Goal: Use online tool/utility: Utilize a website feature to perform a specific function

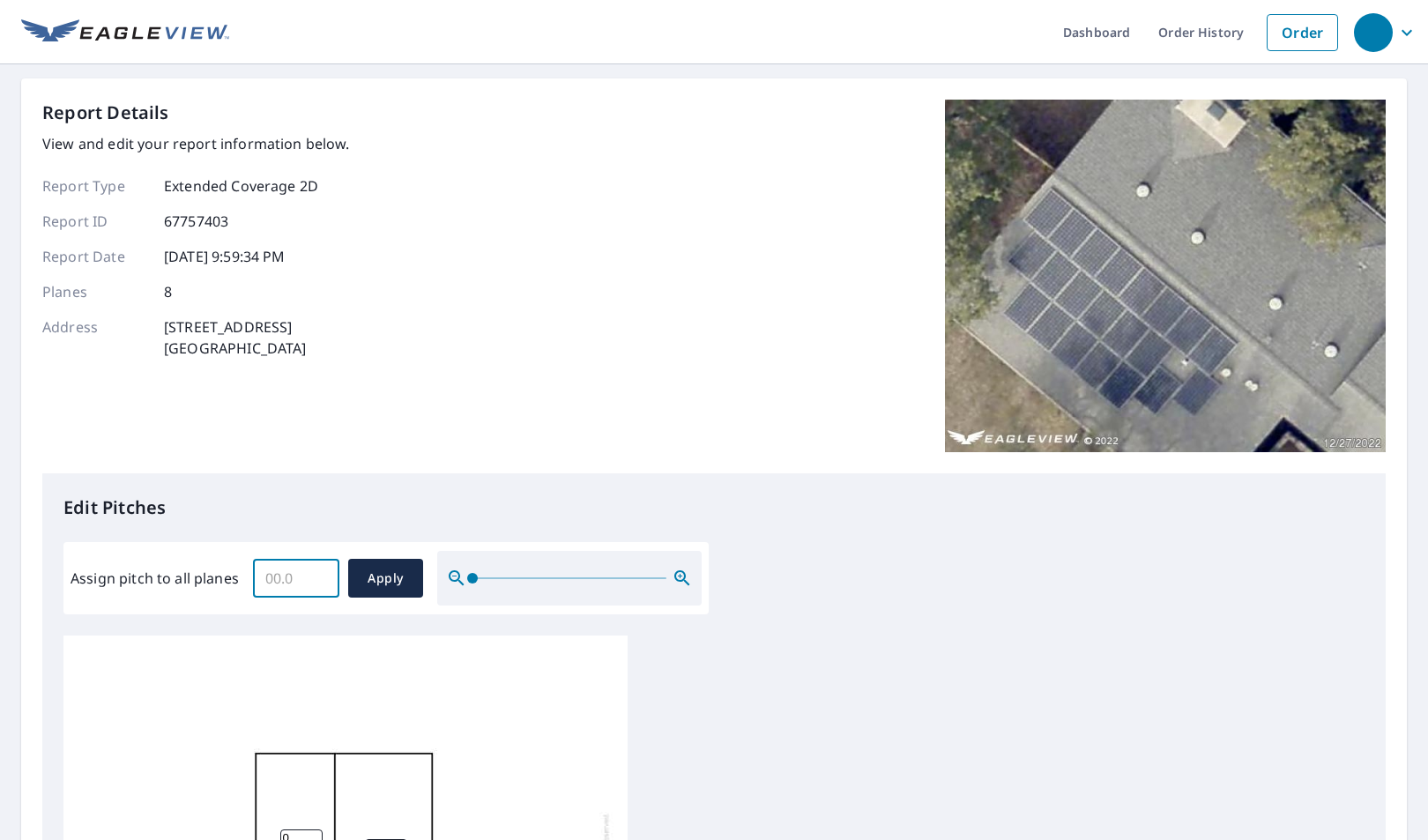
click at [309, 568] on input "Assign pitch to all planes" at bounding box center [296, 579] width 86 height 50
type input "4"
click at [382, 573] on span "Apply" at bounding box center [385, 579] width 47 height 22
type input "4"
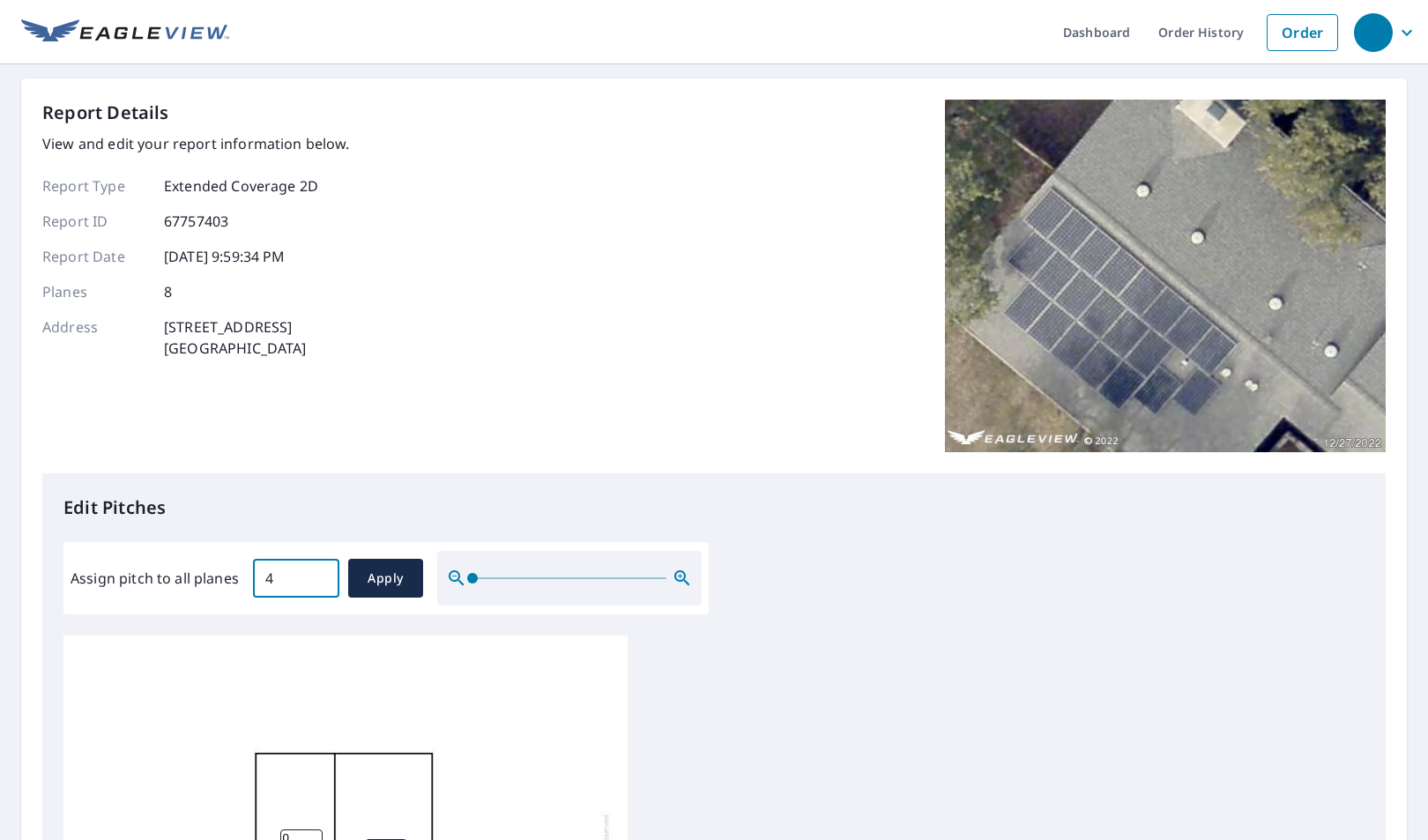
type input "4"
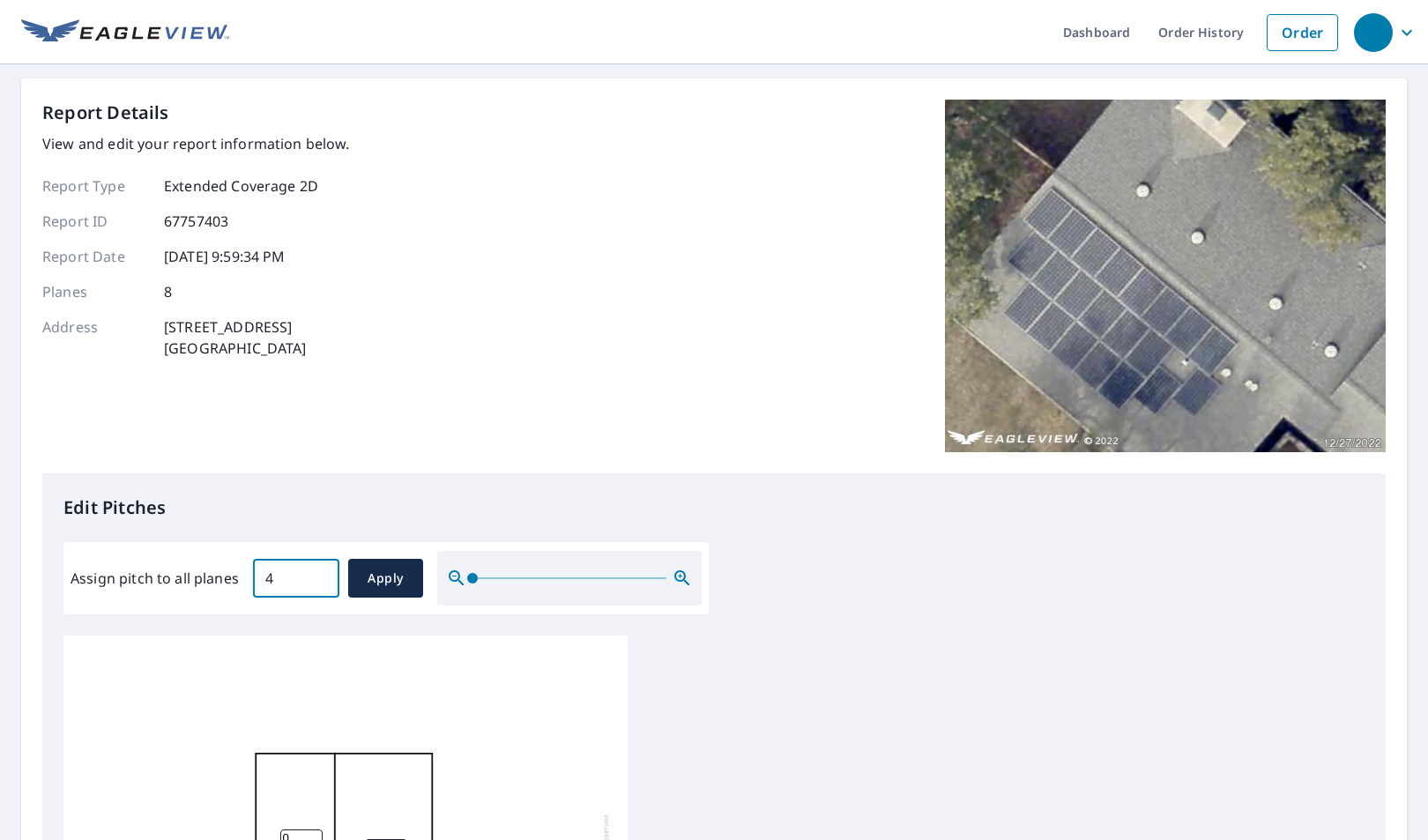
type input "4"
click at [400, 571] on span "Apply" at bounding box center [385, 579] width 47 height 22
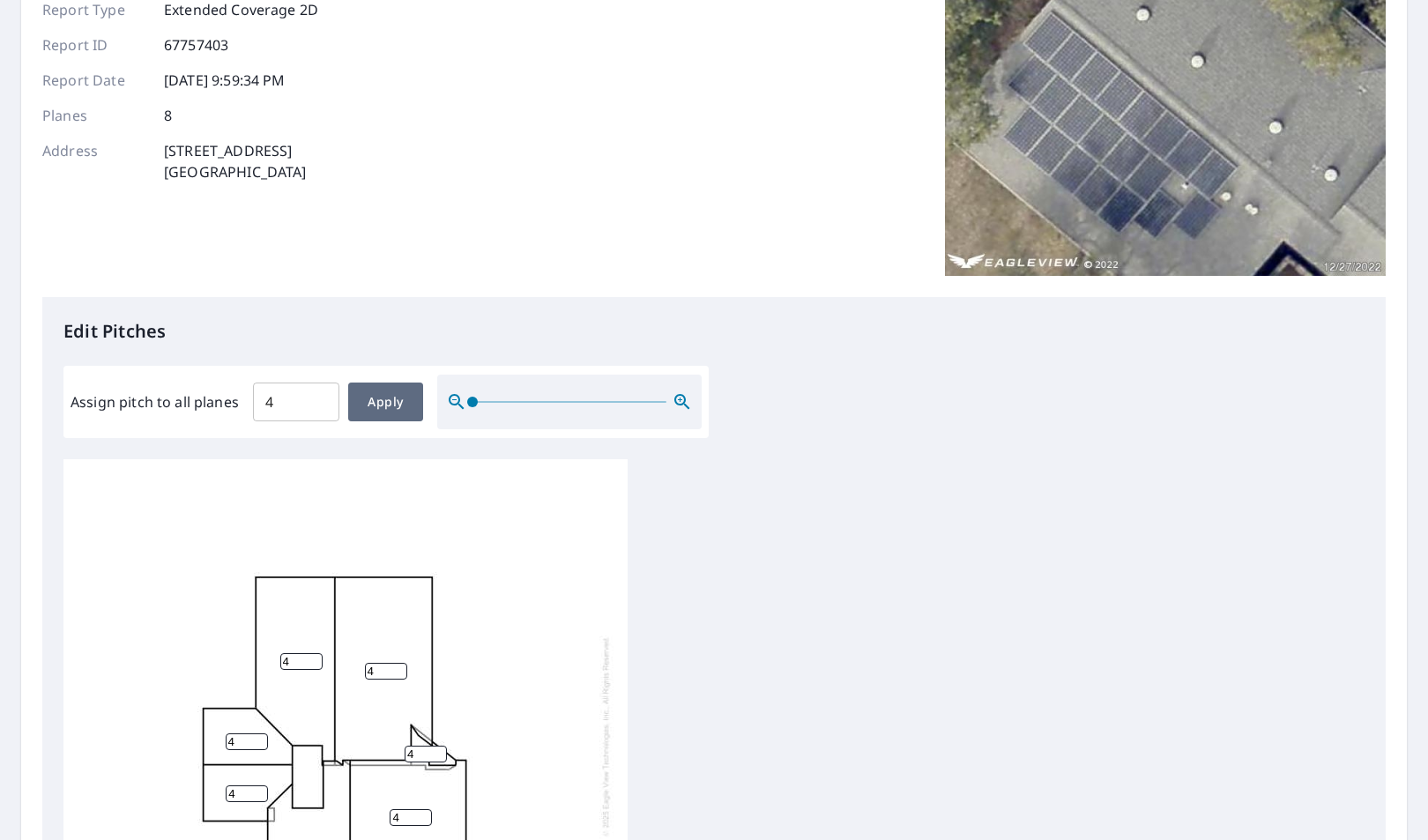
click at [385, 392] on span "Apply" at bounding box center [385, 402] width 47 height 22
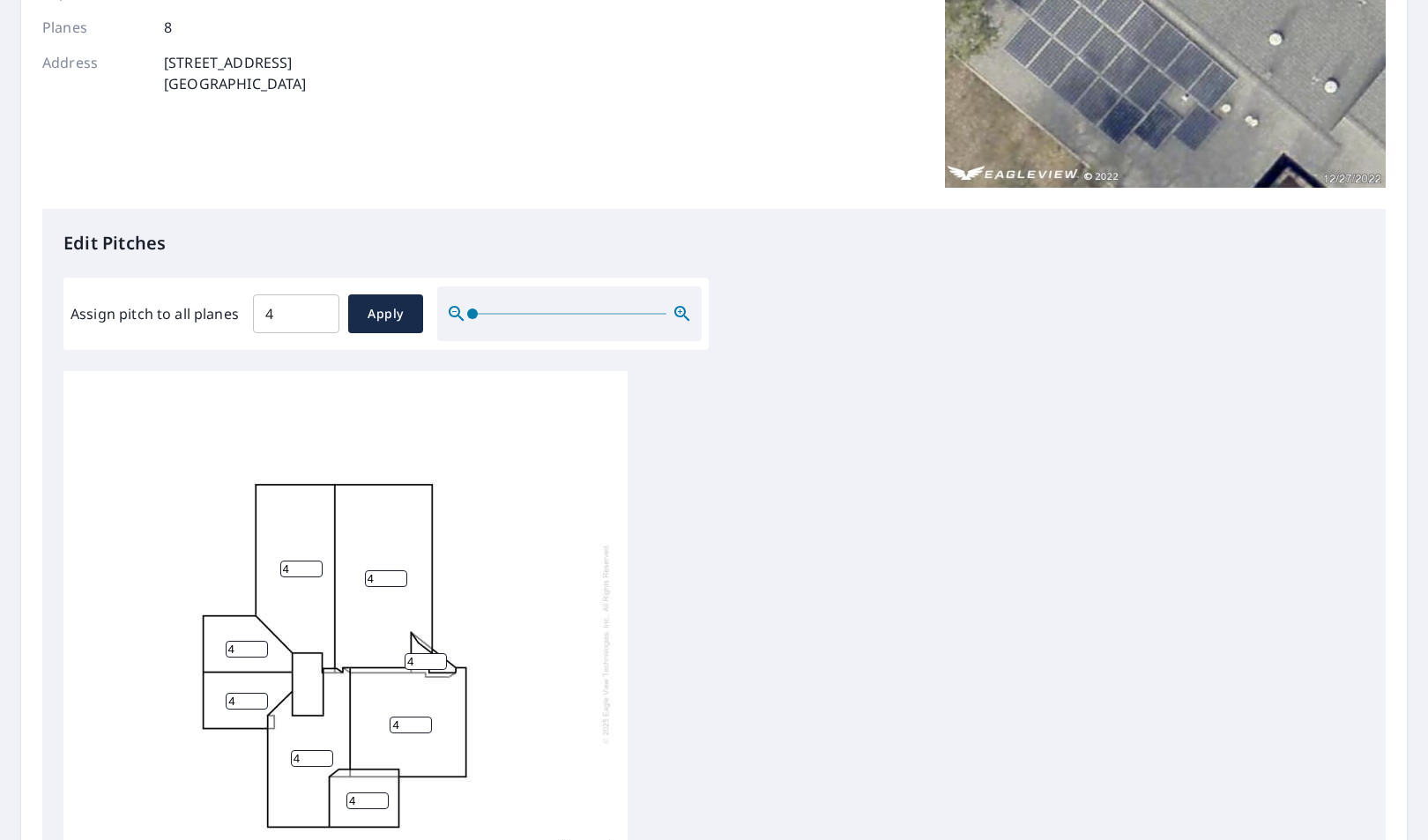
scroll to position [555, 0]
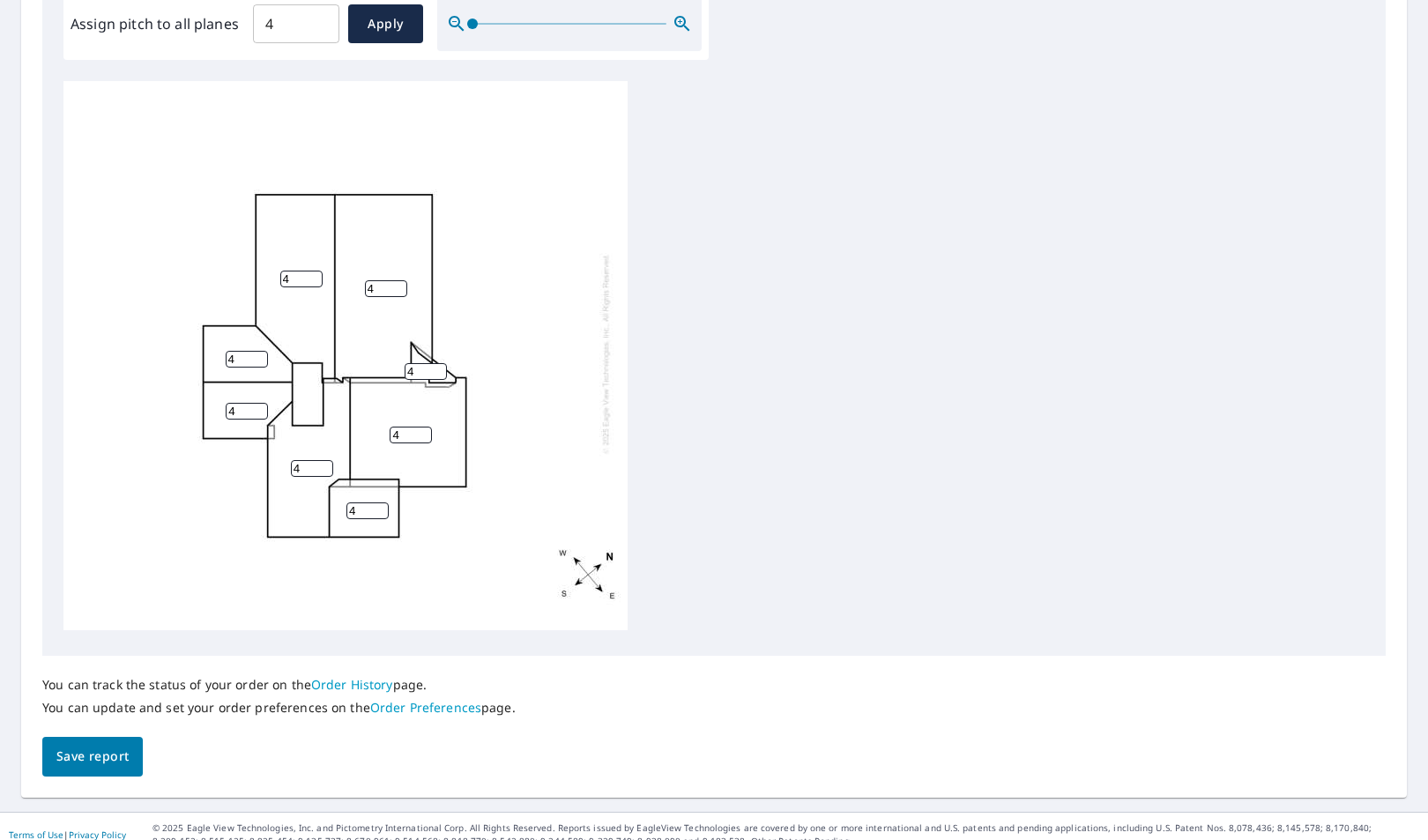
click at [117, 746] on span "Save report" at bounding box center [92, 757] width 72 height 22
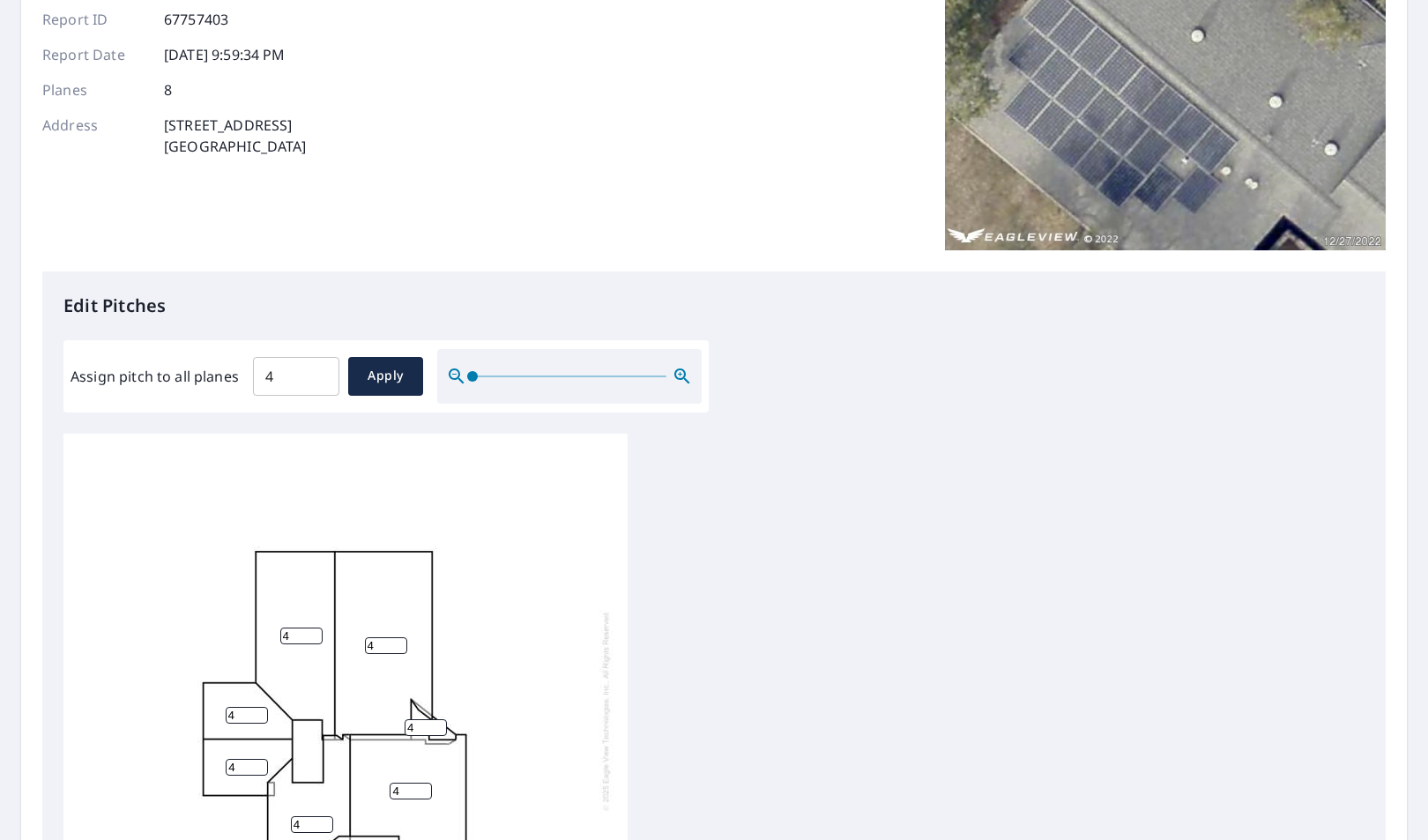
scroll to position [0, 0]
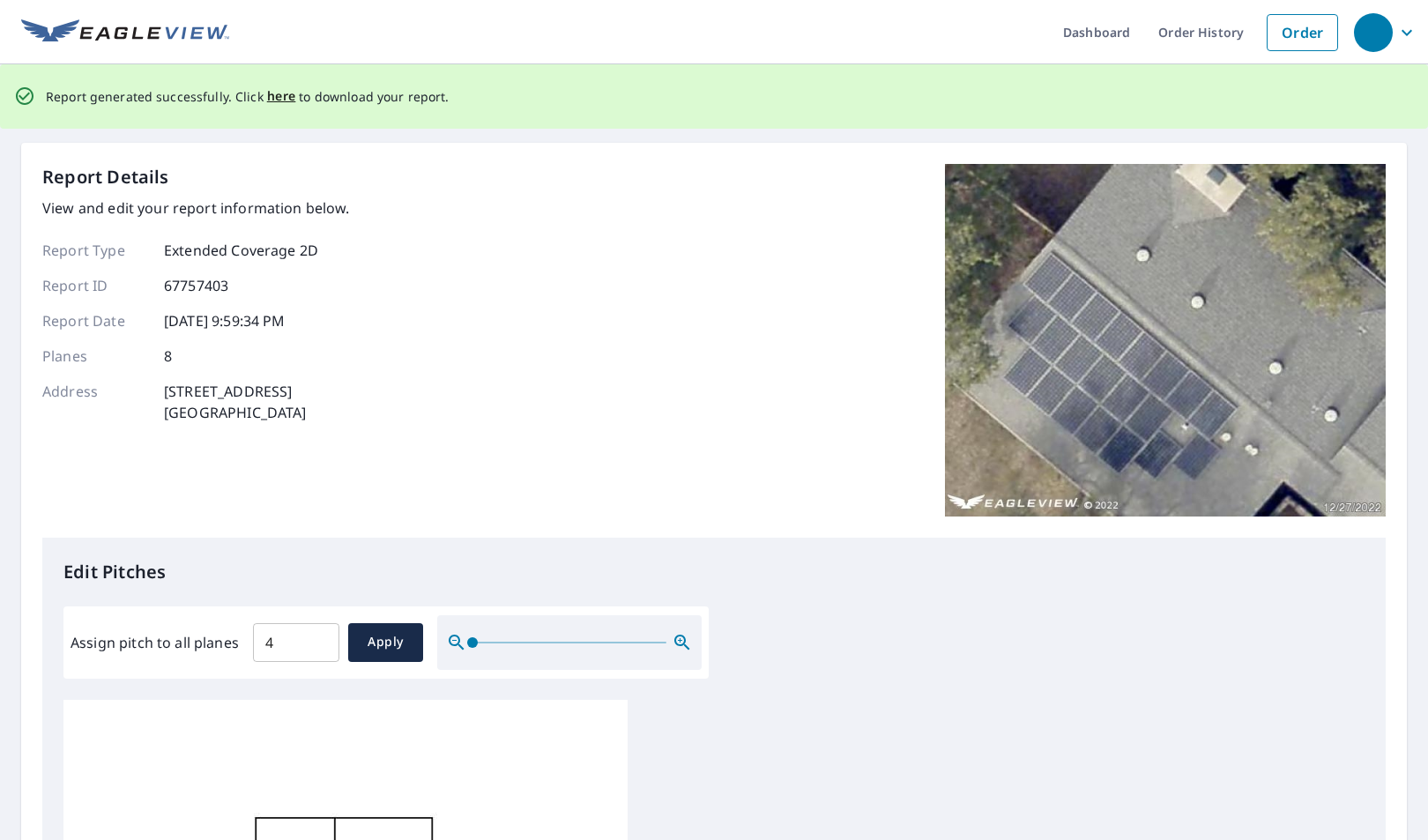
click at [287, 97] on span "here" at bounding box center [282, 96] width 29 height 22
